Goal: Register for event/course: Sign up to attend an event or enroll in a course

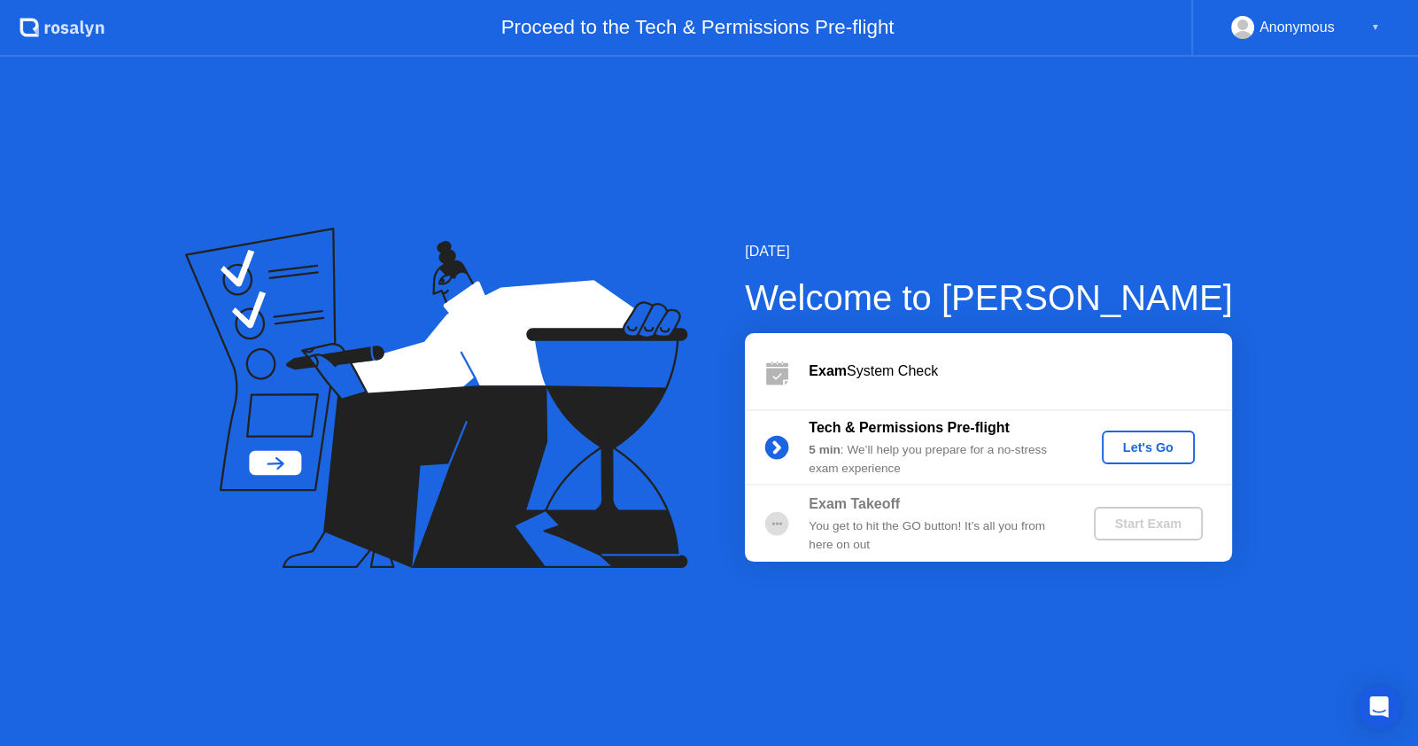
click at [1150, 446] on div "Let's Go" at bounding box center [1148, 447] width 79 height 14
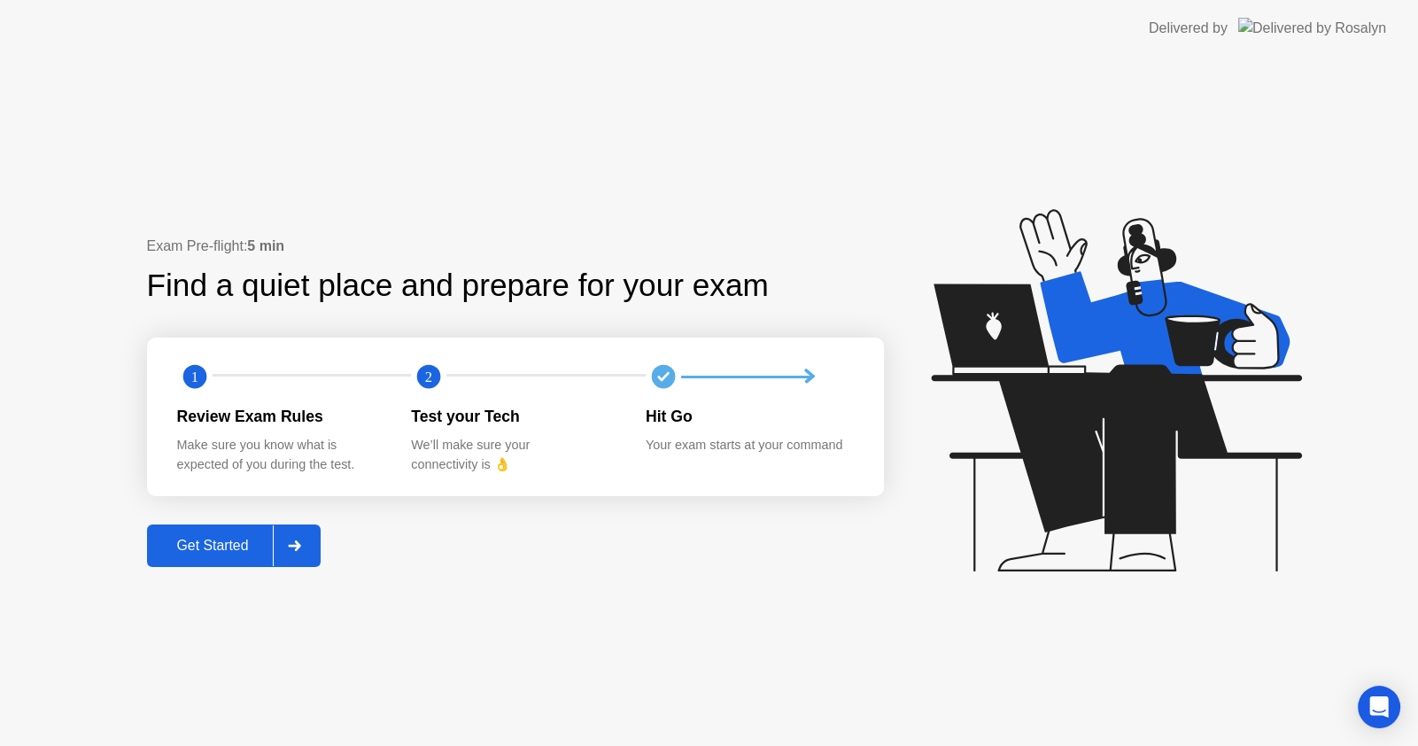
click at [222, 551] on div "Get Started" at bounding box center [212, 546] width 121 height 16
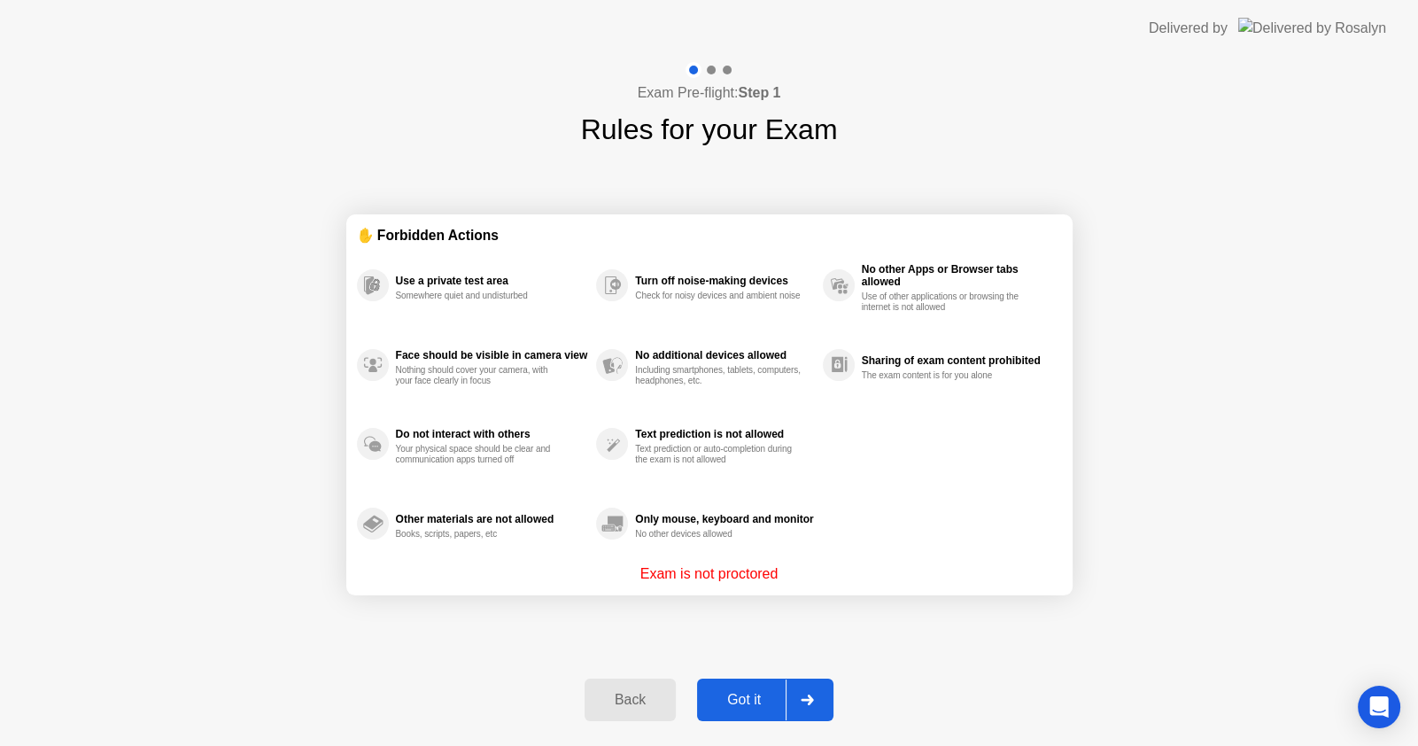
click at [729, 695] on div "Got it" at bounding box center [744, 700] width 83 height 16
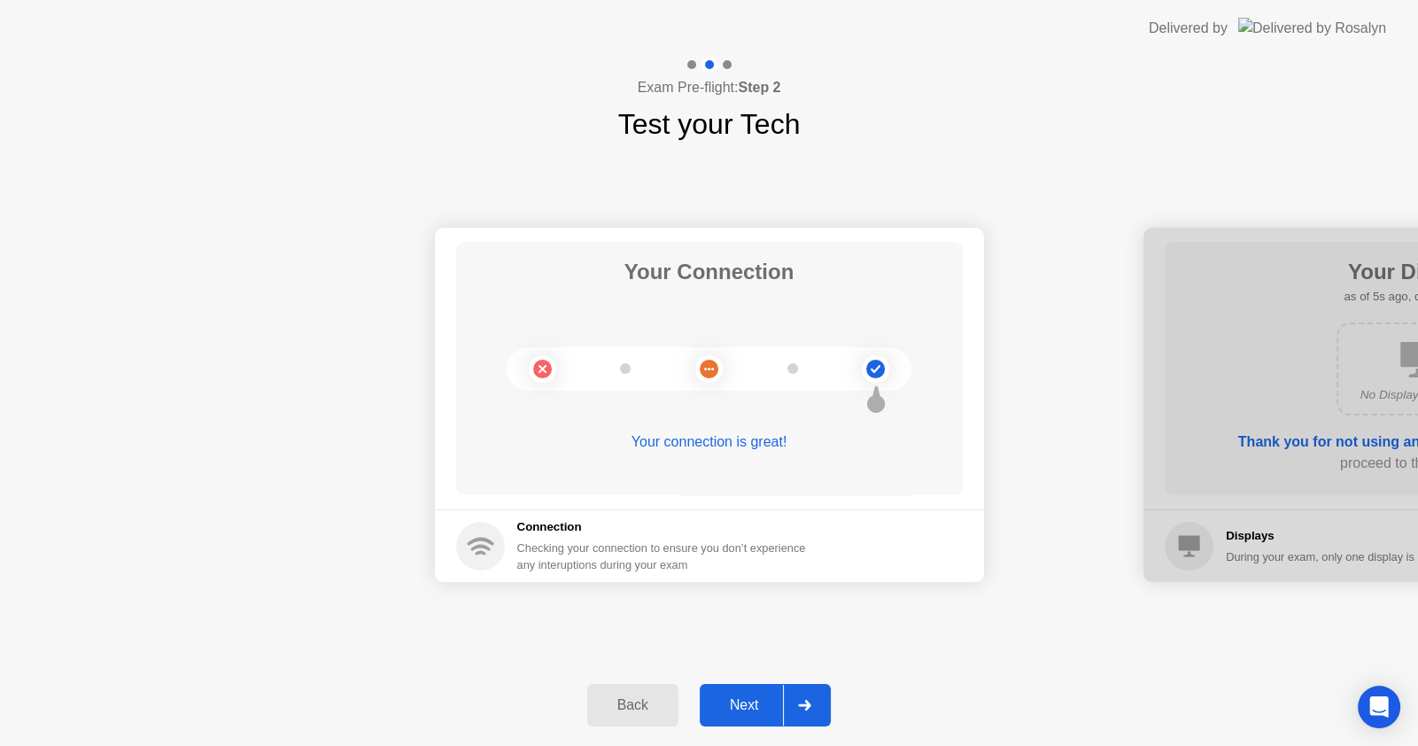
click at [757, 700] on div "Next" at bounding box center [744, 705] width 79 height 16
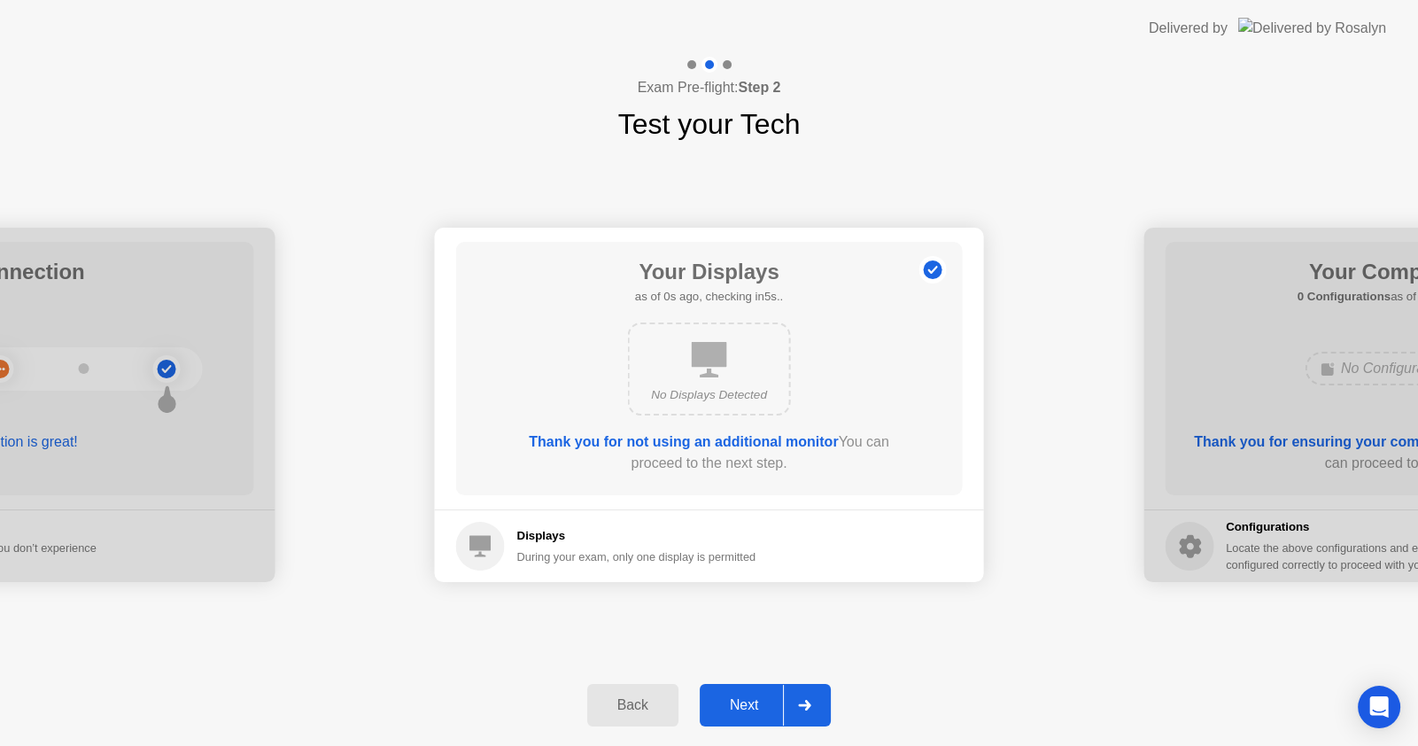
click at [743, 703] on div "Next" at bounding box center [744, 705] width 79 height 16
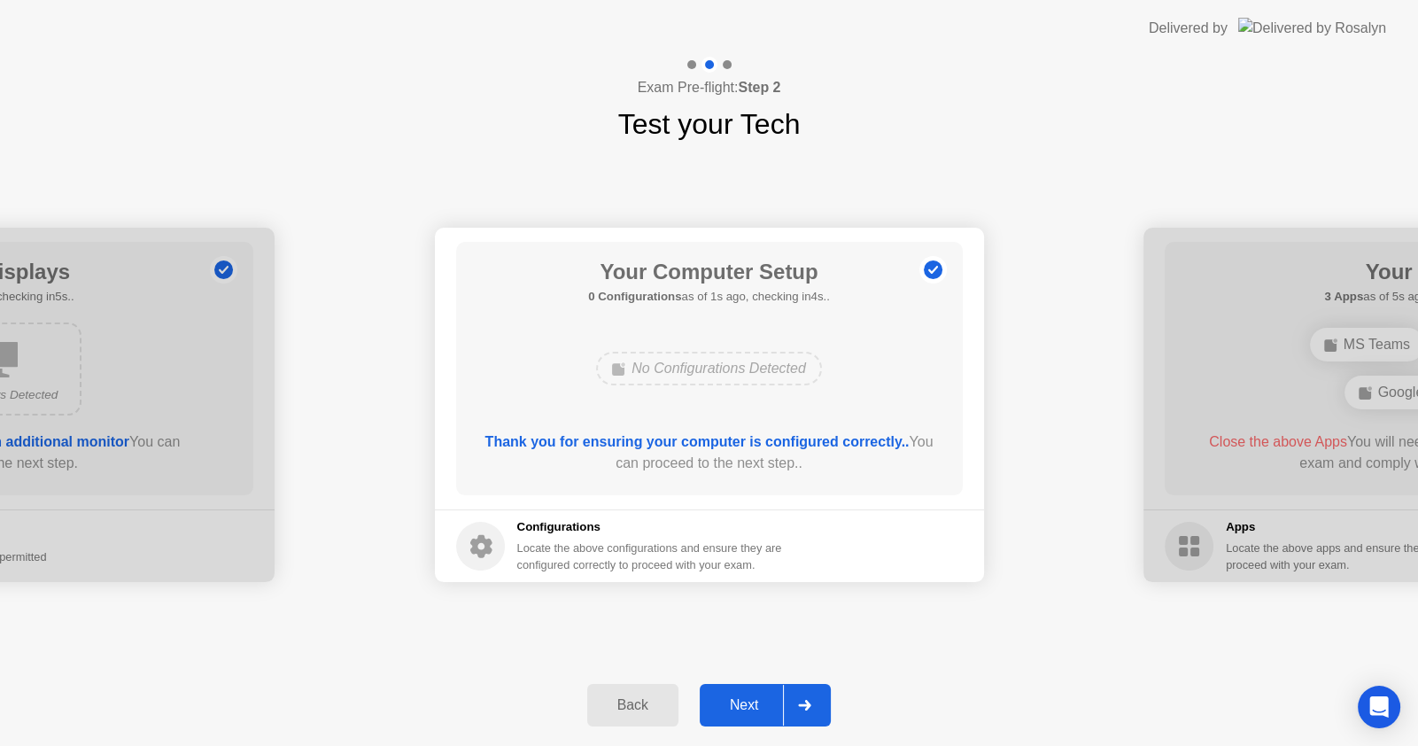
click at [743, 700] on div "Next" at bounding box center [744, 705] width 79 height 16
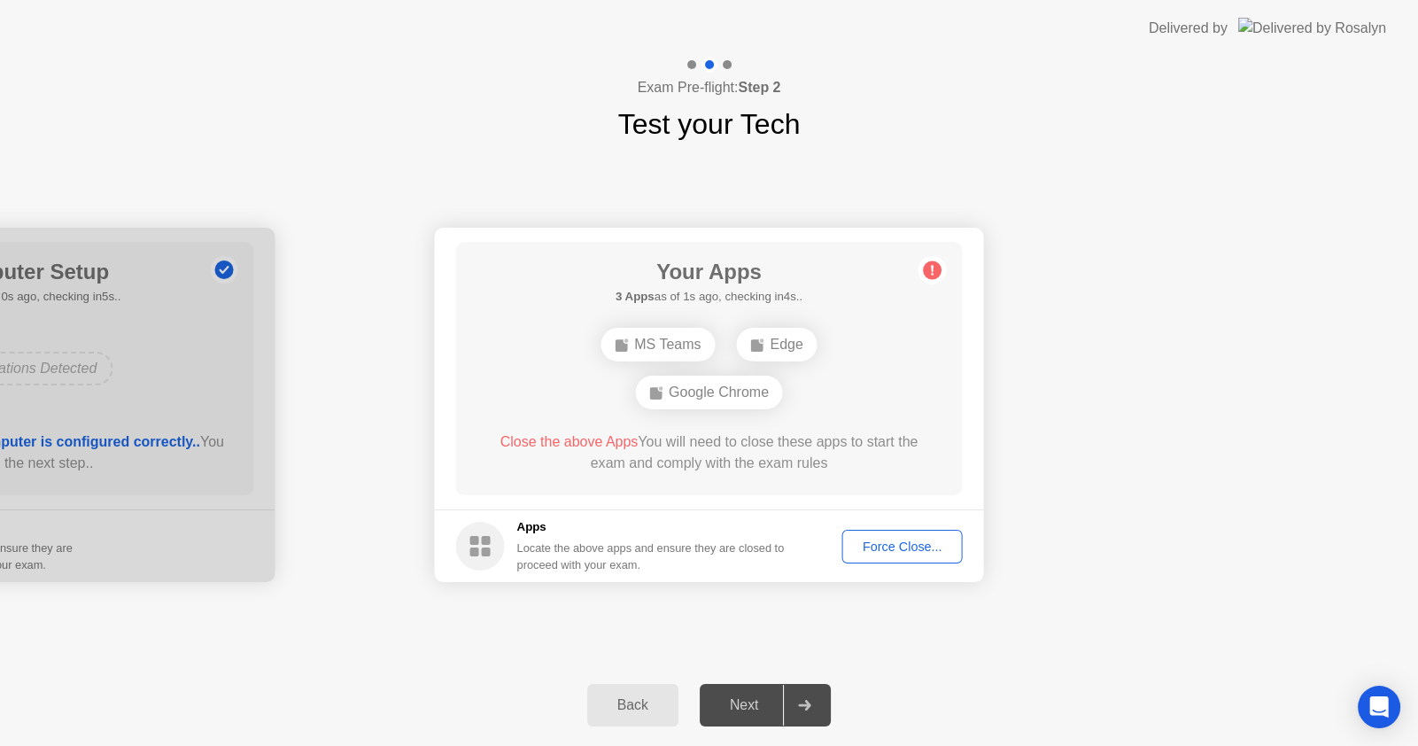
click at [885, 547] on div "Force Close..." at bounding box center [903, 547] width 108 height 14
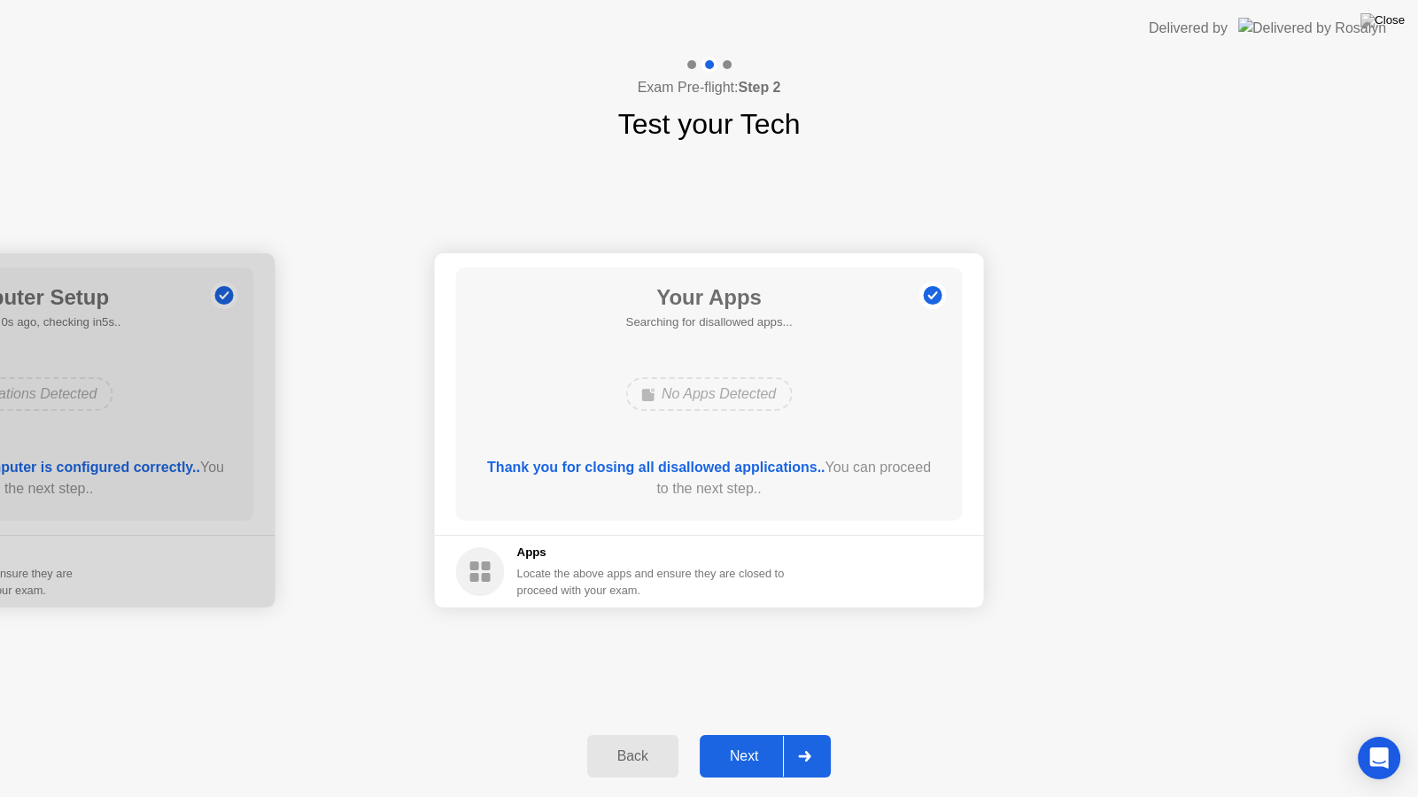
click at [729, 745] on div "Next" at bounding box center [744, 757] width 79 height 16
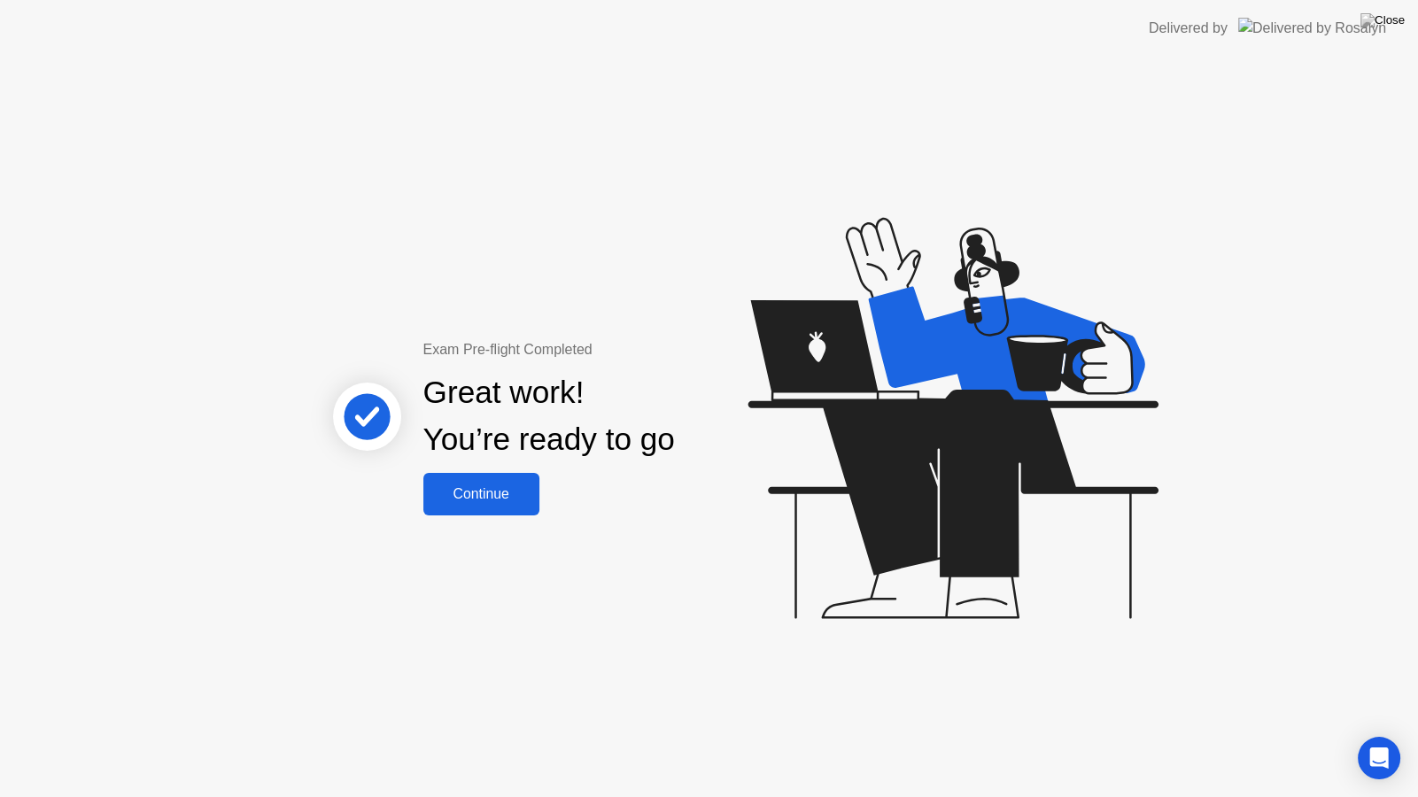
click at [470, 492] on div "Continue" at bounding box center [481, 494] width 105 height 16
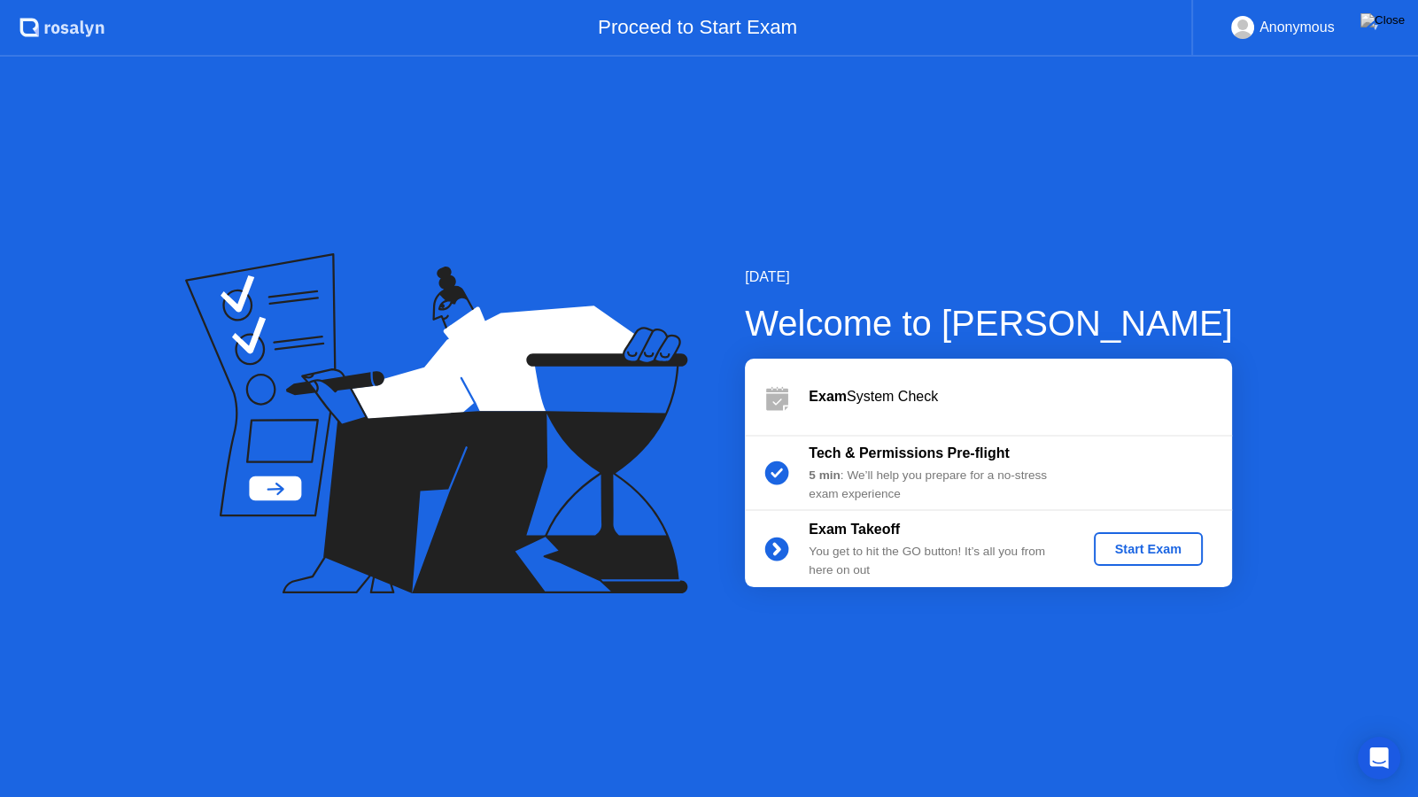
click at [1151, 547] on div "Start Exam" at bounding box center [1148, 549] width 95 height 14
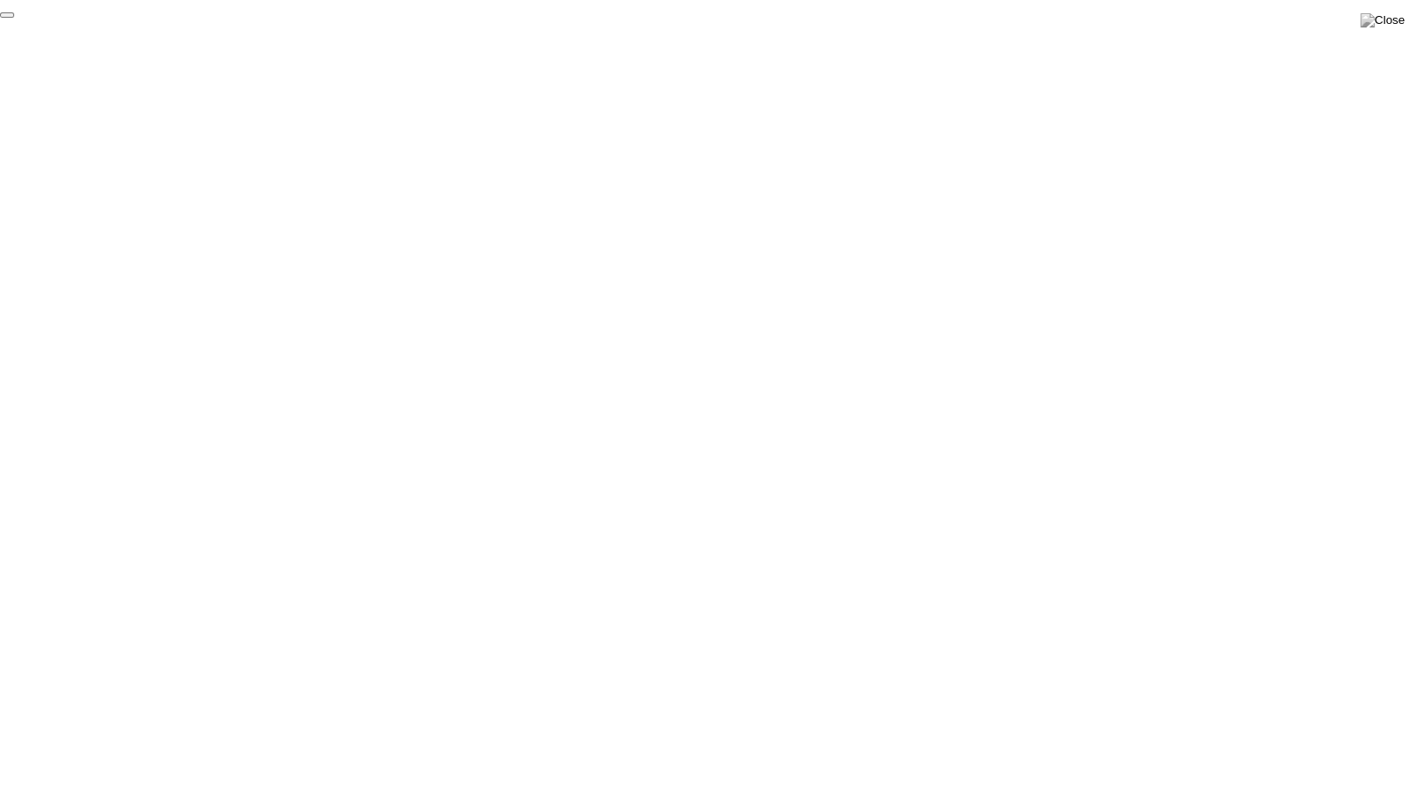
click div "End Proctoring Session"
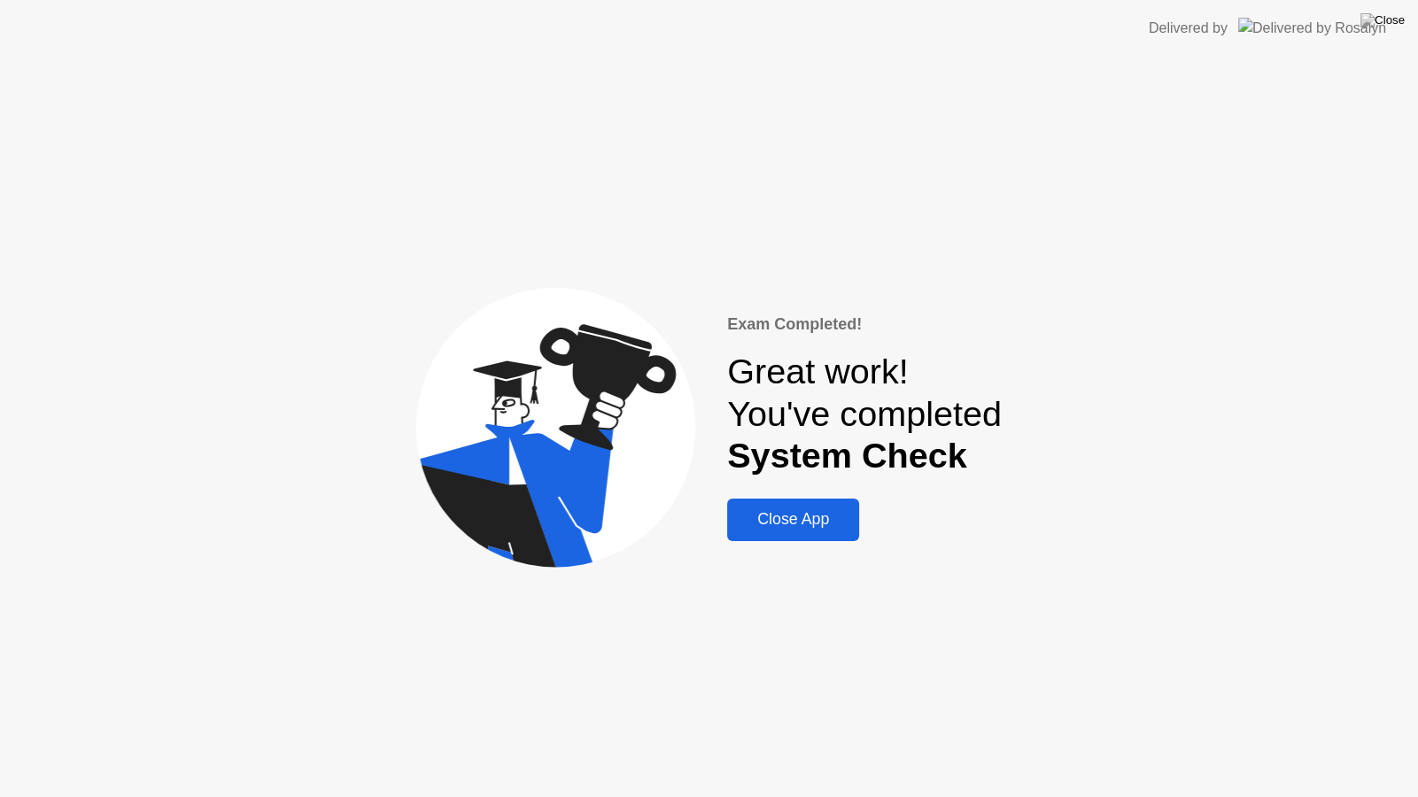
click at [802, 528] on div "Close App" at bounding box center [793, 519] width 121 height 19
